Goal: Transaction & Acquisition: Purchase product/service

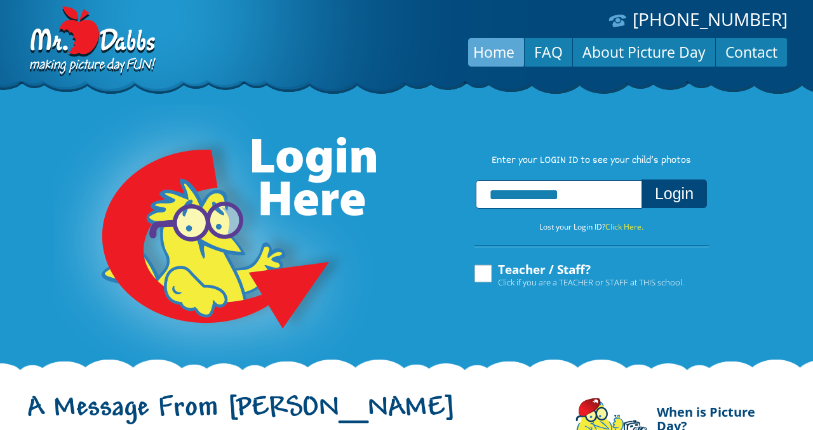
type input "**********"
click at [694, 197] on button "Login" at bounding box center [673, 194] width 65 height 29
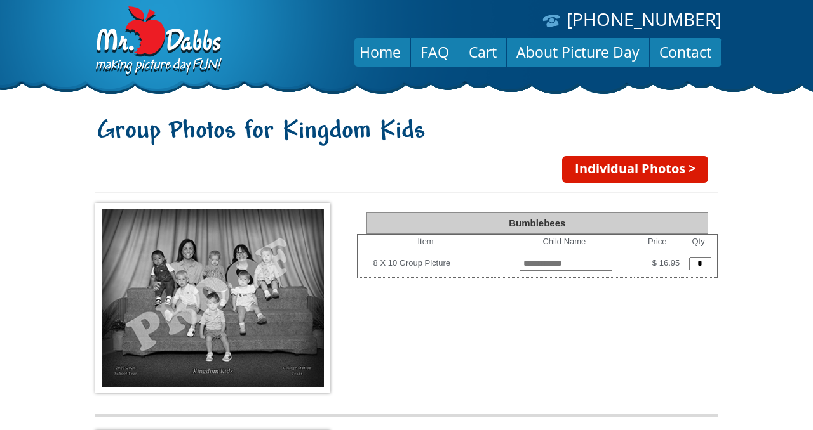
click at [620, 170] on link "Individual Photos >" at bounding box center [635, 169] width 146 height 27
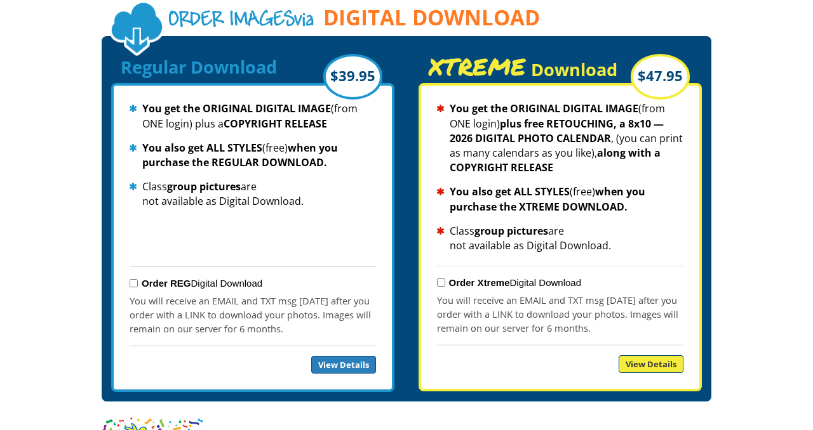
scroll to position [1386, 0]
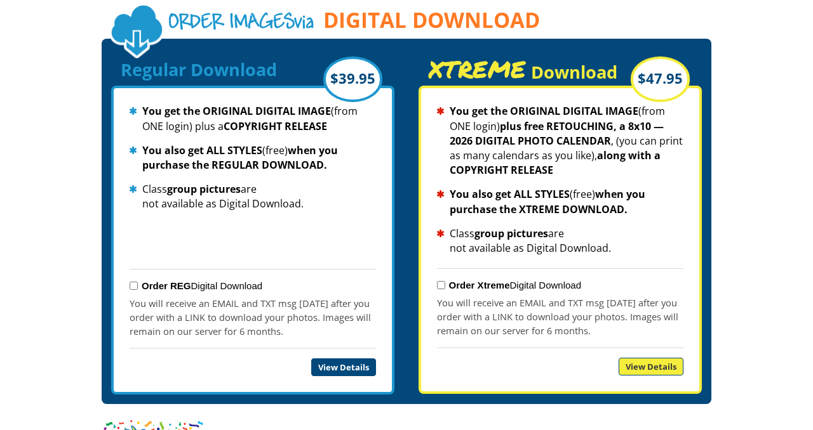
click at [351, 359] on link "View Details" at bounding box center [343, 368] width 65 height 18
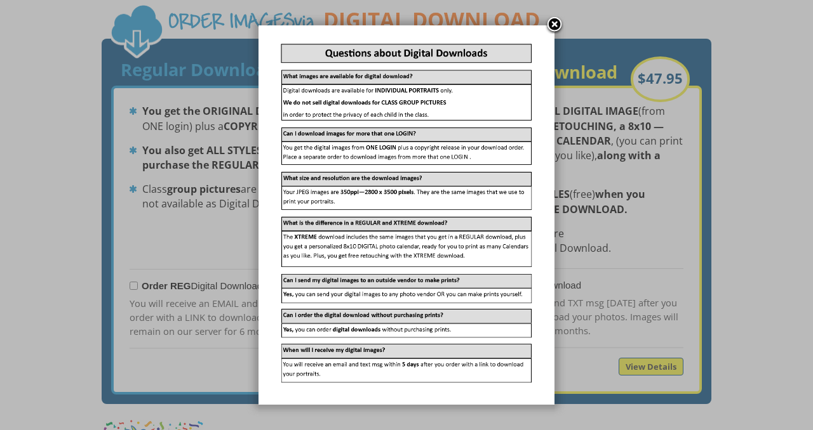
click at [554, 25] on link at bounding box center [554, 25] width 19 height 19
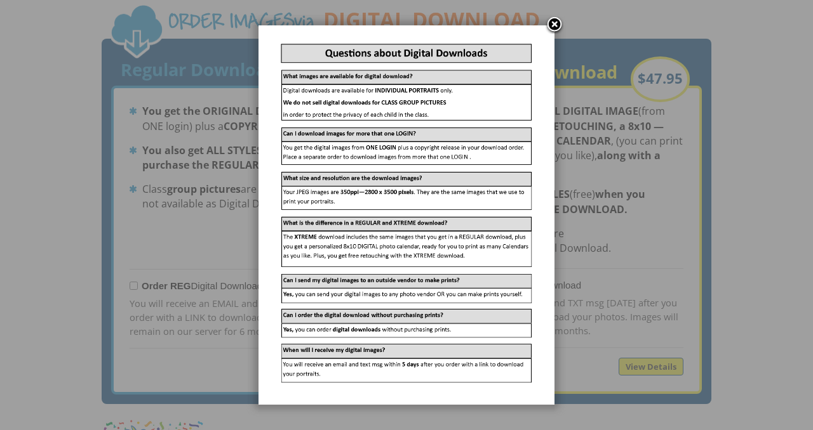
click at [553, 25] on link at bounding box center [554, 25] width 19 height 19
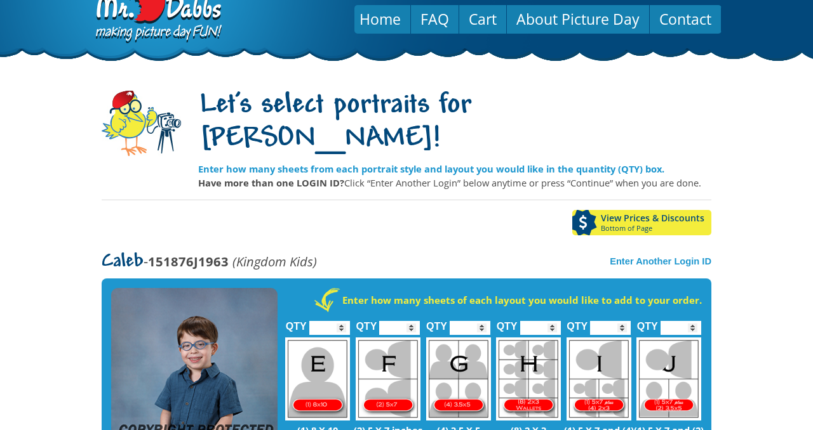
scroll to position [0, 0]
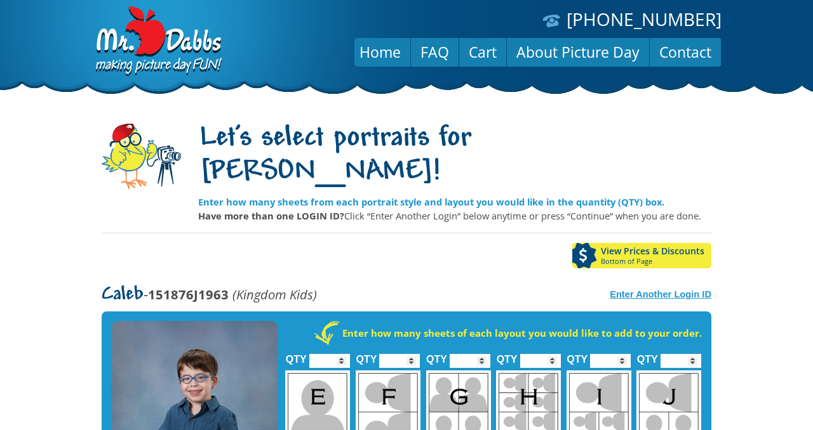
click at [623, 289] on strong "Enter Another Login ID" at bounding box center [660, 294] width 102 height 10
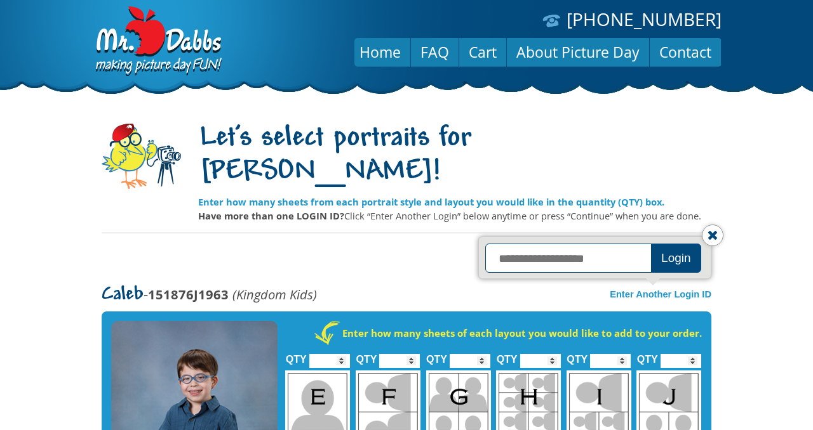
click at [590, 244] on input "text" at bounding box center [569, 258] width 169 height 29
type input "**********"
click at [681, 244] on button "Login" at bounding box center [676, 258] width 50 height 29
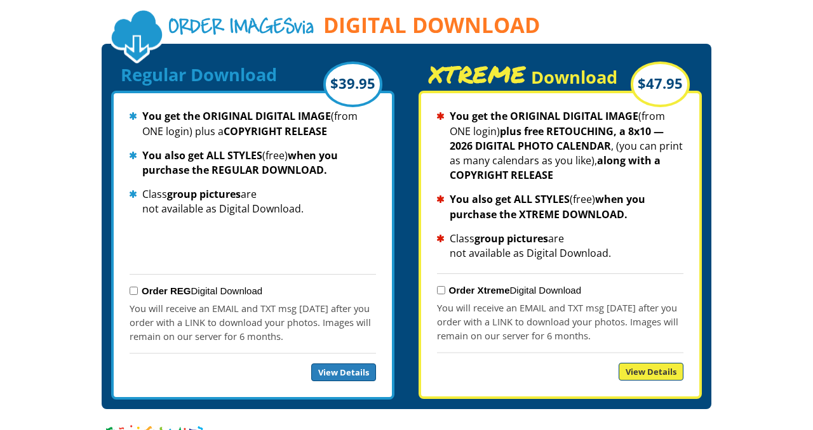
scroll to position [1379, 0]
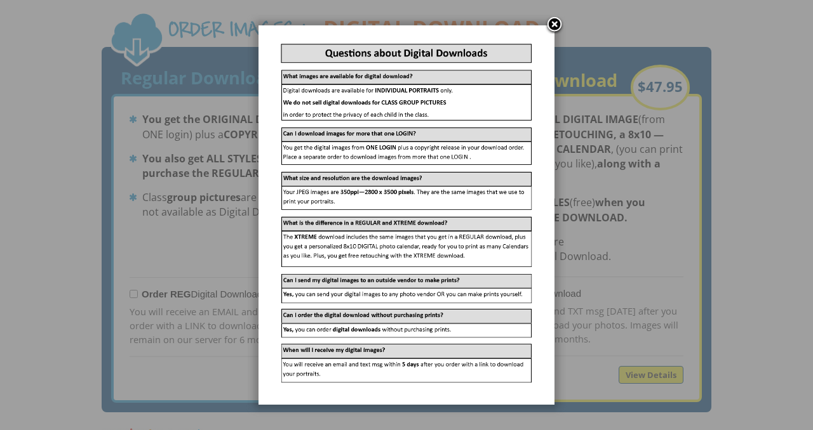
click at [554, 25] on link at bounding box center [554, 25] width 19 height 19
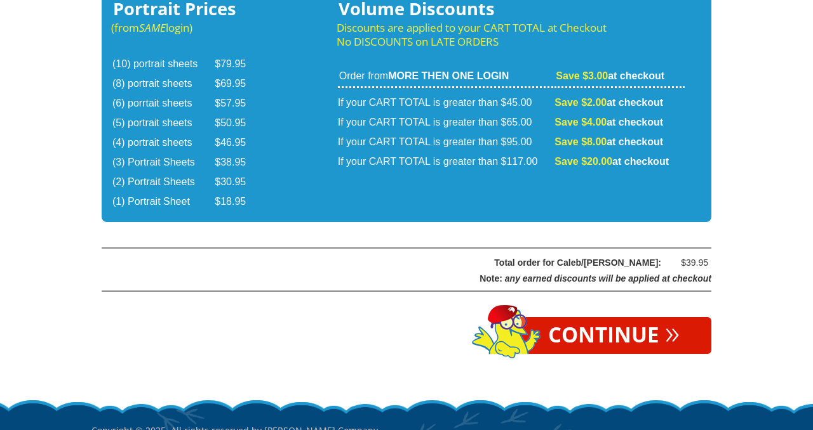
scroll to position [2161, 0]
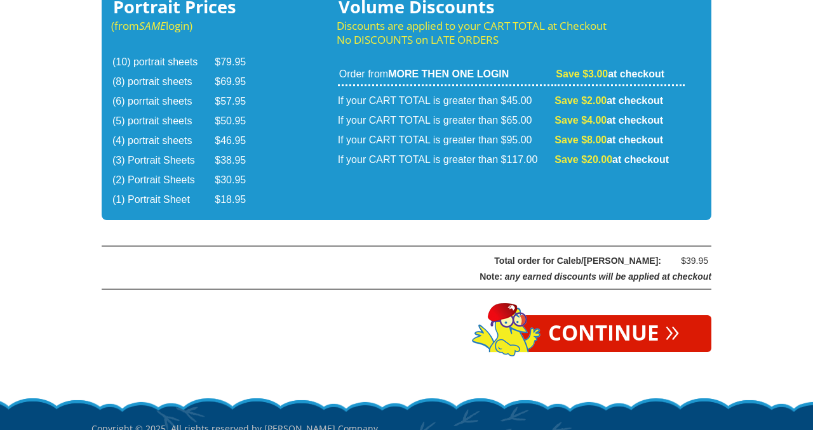
click at [568, 315] on link "Continue »" at bounding box center [613, 333] width 195 height 37
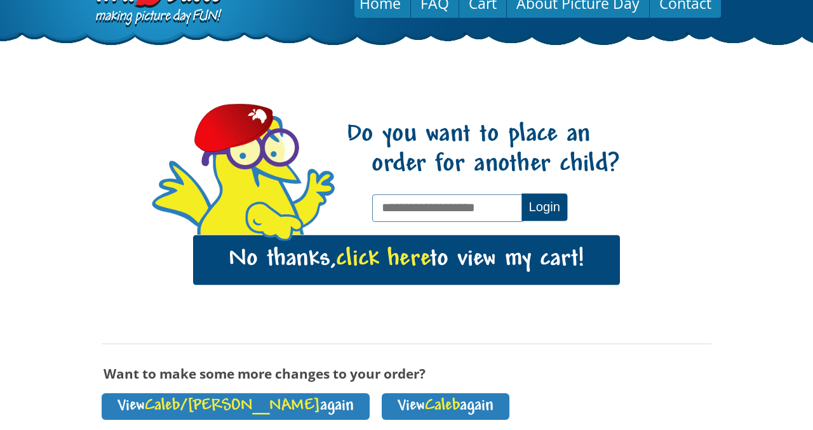
scroll to position [51, 0]
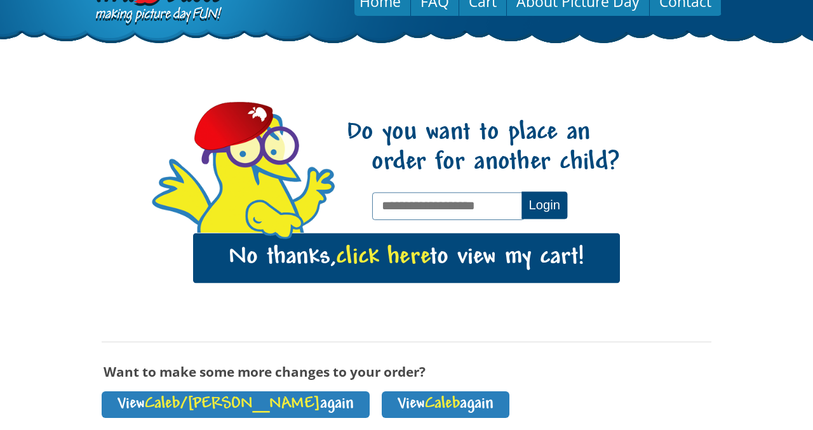
click at [431, 206] on input "text" at bounding box center [448, 205] width 152 height 27
type input "**********"
click at [545, 202] on button "Login" at bounding box center [544, 205] width 46 height 27
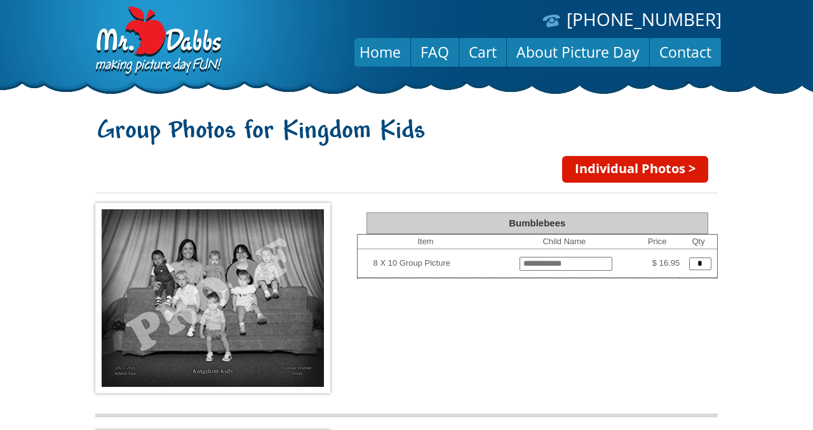
click at [635, 175] on link "Individual Photos >" at bounding box center [635, 169] width 146 height 27
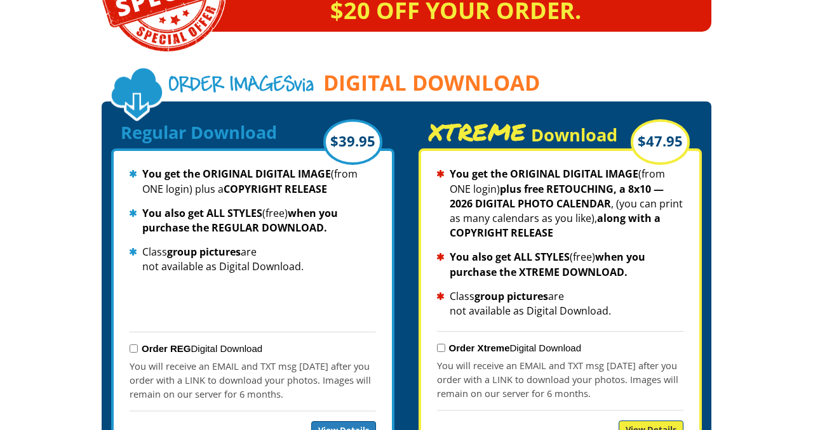
scroll to position [1324, 0]
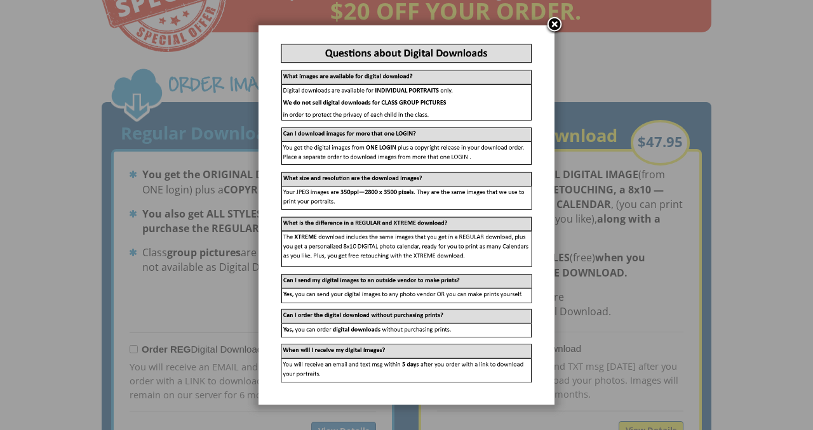
click at [555, 21] on link at bounding box center [554, 25] width 19 height 19
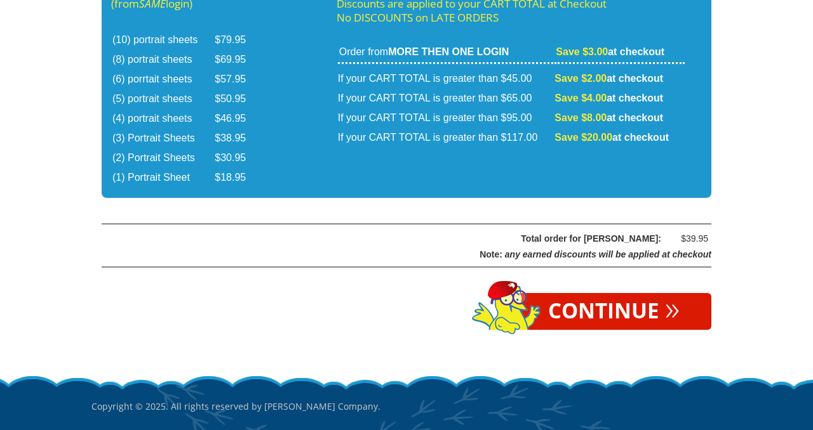
scroll to position [2194, 0]
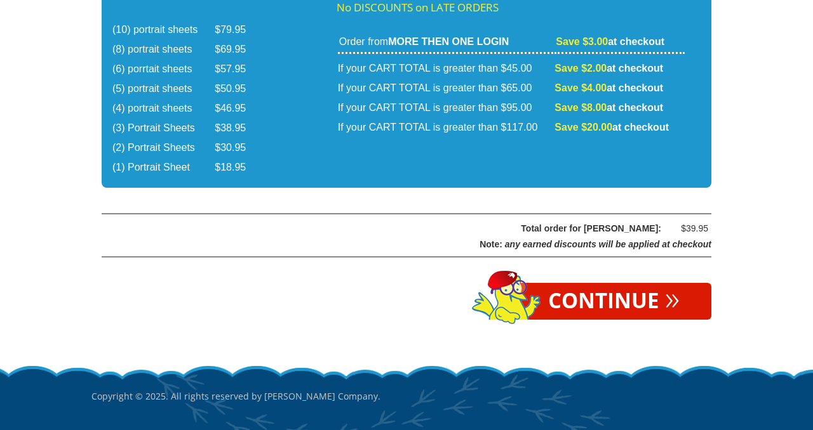
click at [573, 283] on link "Continue »" at bounding box center [613, 301] width 195 height 37
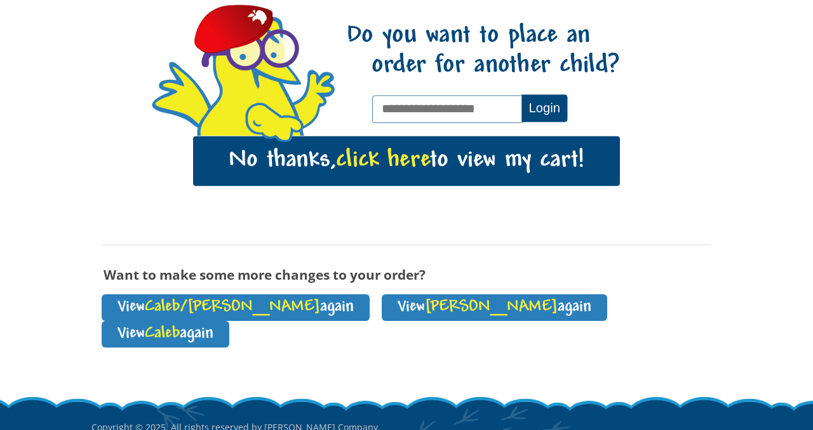
scroll to position [209, 0]
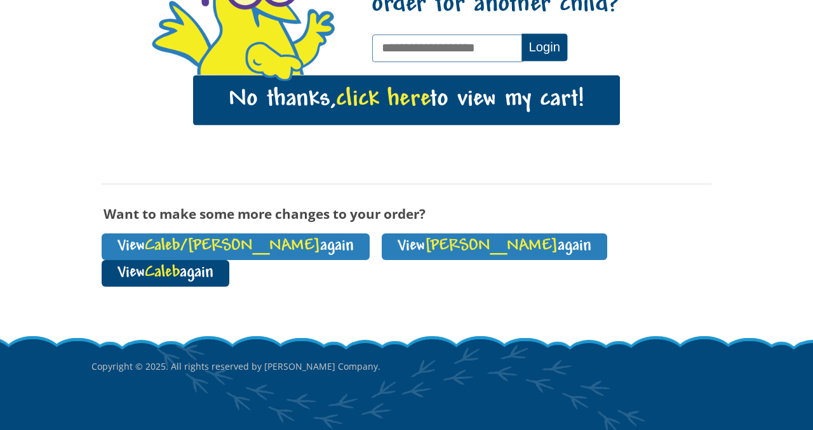
click at [180, 265] on span "Caleb" at bounding box center [162, 273] width 35 height 17
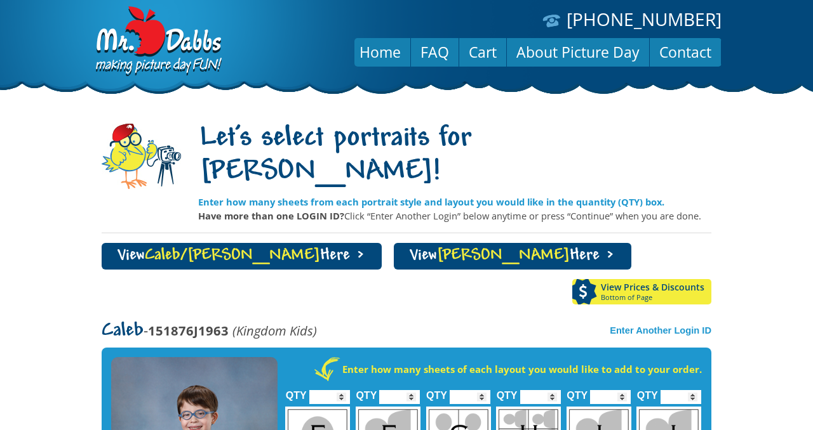
click at [532, 196] on strong "Enter how many sheets from each portrait style and layout you would like in the…" at bounding box center [431, 202] width 466 height 13
click at [394, 243] on link "View Lyla Here >" at bounding box center [512, 256] width 237 height 27
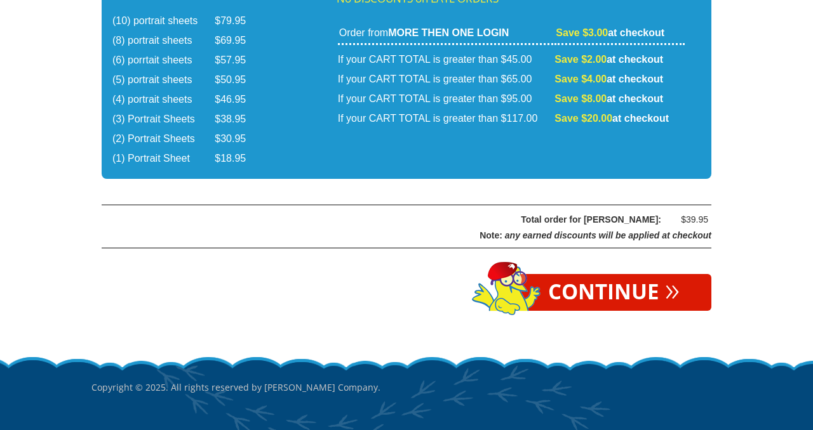
scroll to position [2203, 0]
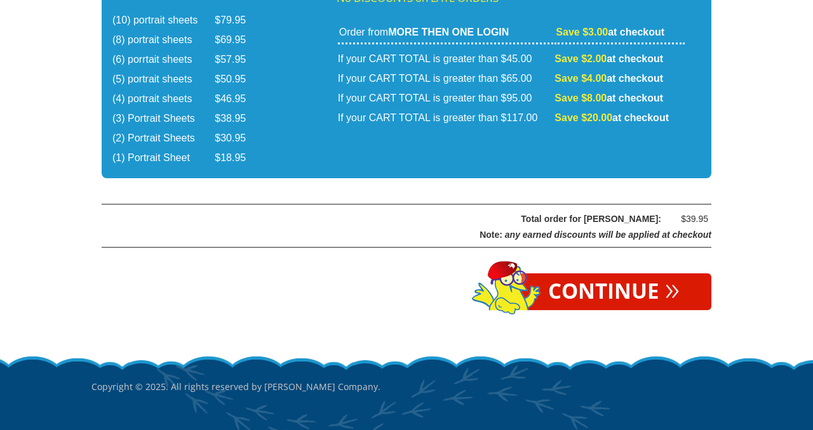
click at [624, 274] on link "Continue »" at bounding box center [613, 292] width 195 height 37
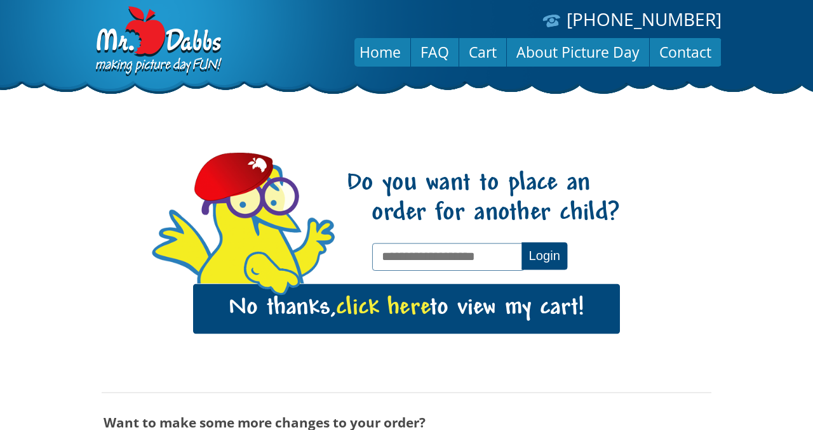
click at [399, 309] on span "click here" at bounding box center [383, 309] width 94 height 26
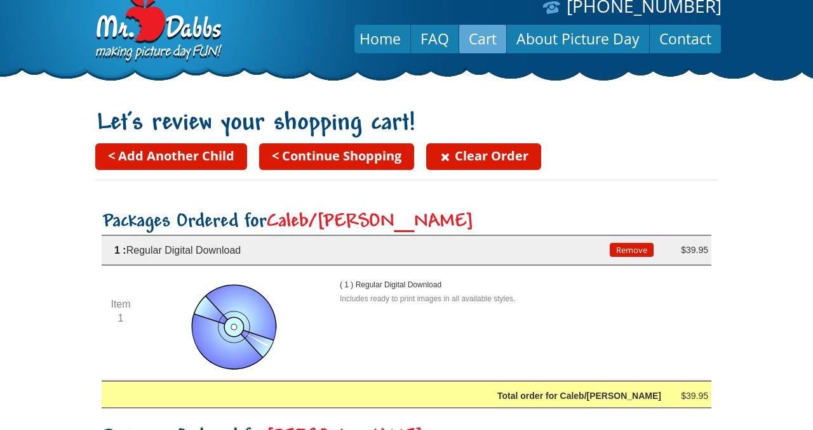
scroll to position [12, 0]
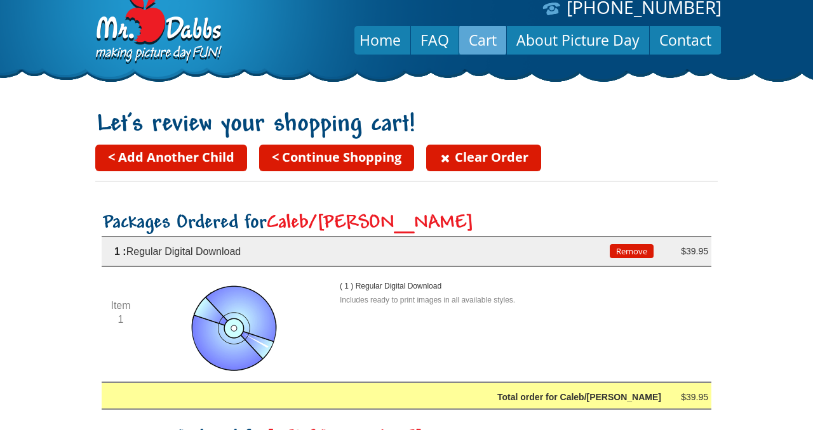
click at [331, 162] on link "< Continue Shopping" at bounding box center [336, 158] width 155 height 27
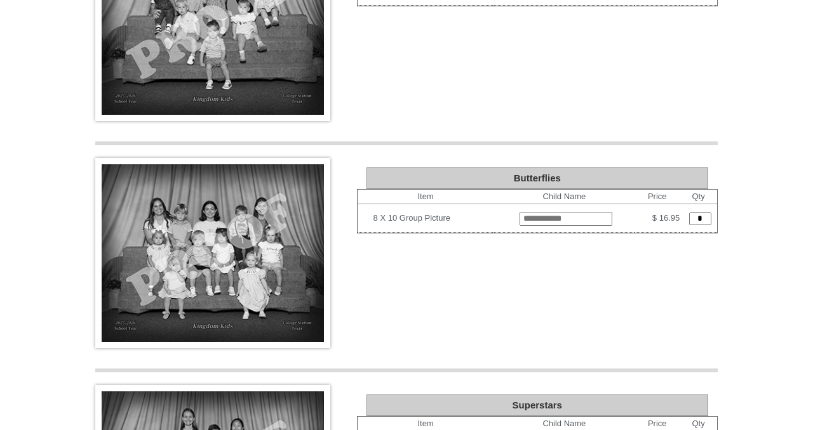
scroll to position [273, 0]
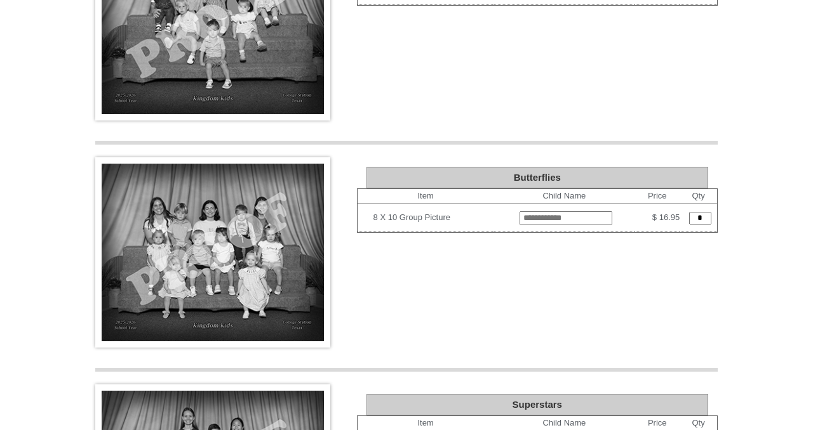
click at [227, 291] on img at bounding box center [212, 252] width 235 height 190
click at [187, 249] on img at bounding box center [212, 252] width 235 height 190
click at [526, 220] on input "text" at bounding box center [565, 218] width 93 height 14
type input "**********"
click at [704, 217] on input "*" at bounding box center [700, 218] width 22 height 13
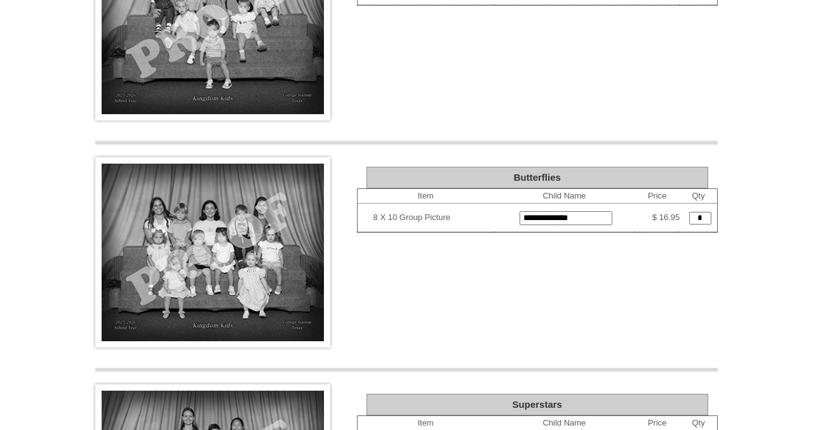
type input "*"
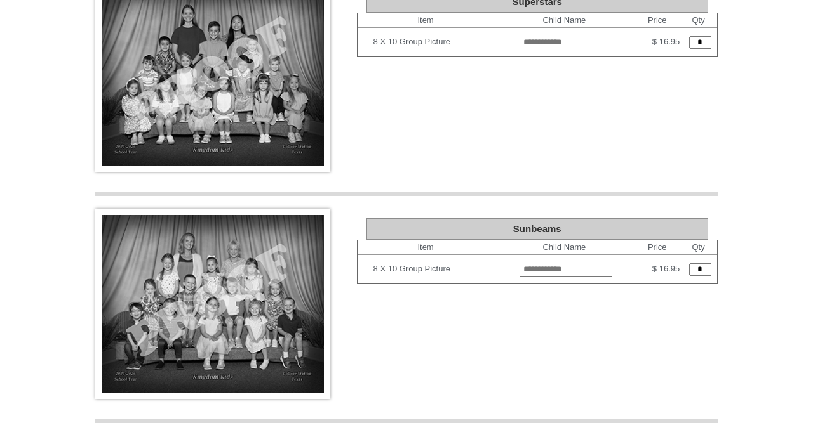
scroll to position [675, 0]
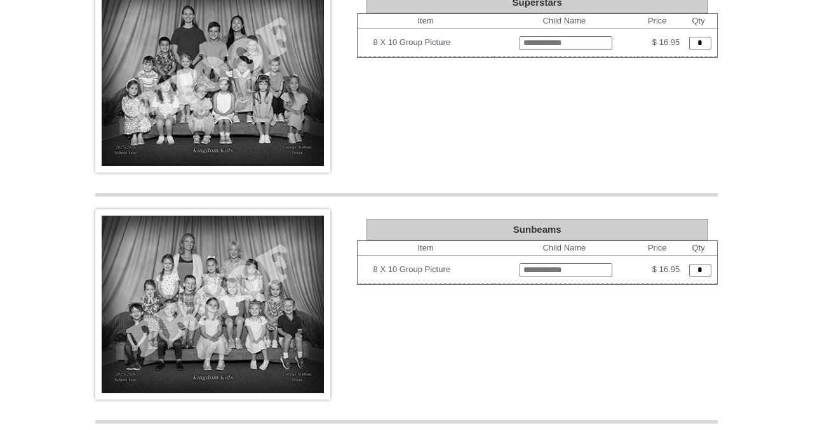
click at [541, 272] on input "text" at bounding box center [565, 270] width 93 height 14
type input "**********"
click at [703, 272] on input "*" at bounding box center [700, 270] width 22 height 13
type input "*"
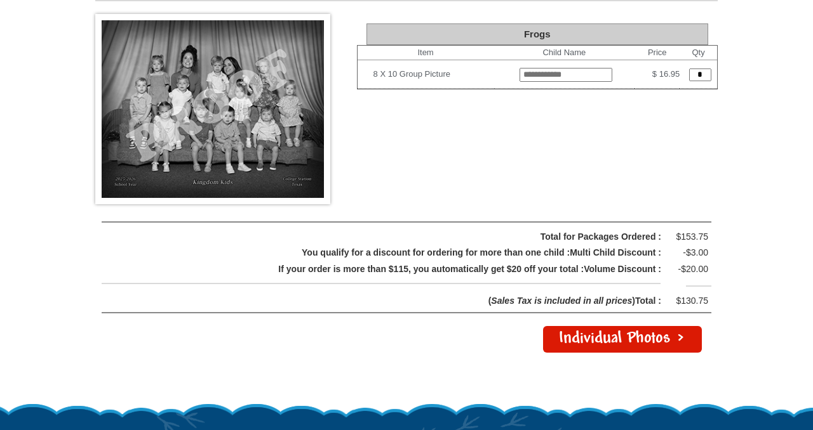
scroll to position [1783, 0]
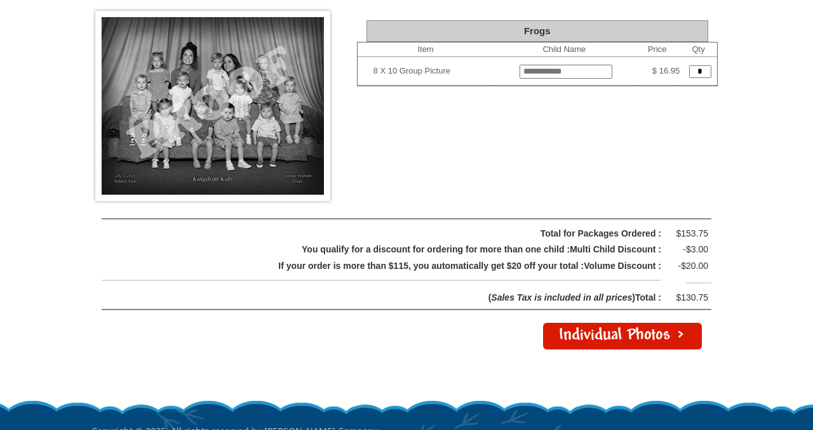
click at [589, 340] on link "Individual Photos >" at bounding box center [622, 336] width 159 height 27
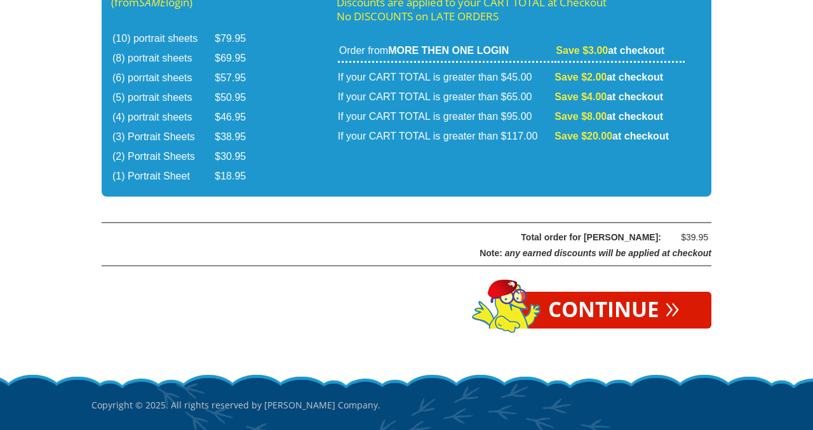
scroll to position [2186, 0]
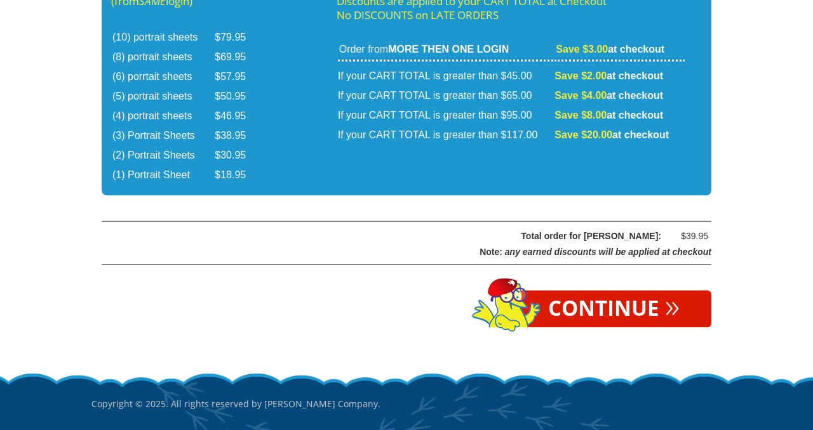
click at [595, 291] on link "Continue »" at bounding box center [613, 309] width 195 height 37
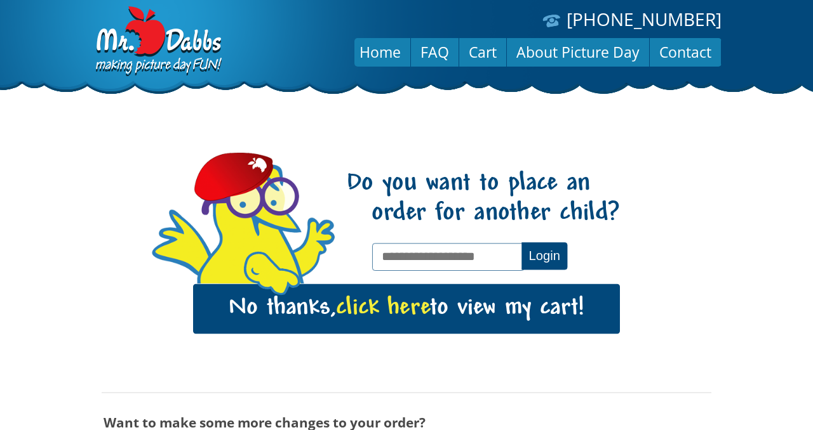
click at [397, 312] on span "click here" at bounding box center [383, 309] width 94 height 26
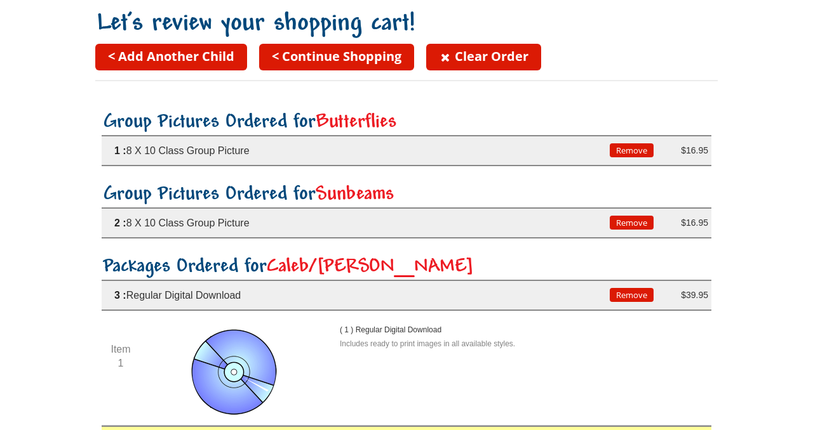
scroll to position [111, 0]
